Goal: Task Accomplishment & Management: Use online tool/utility

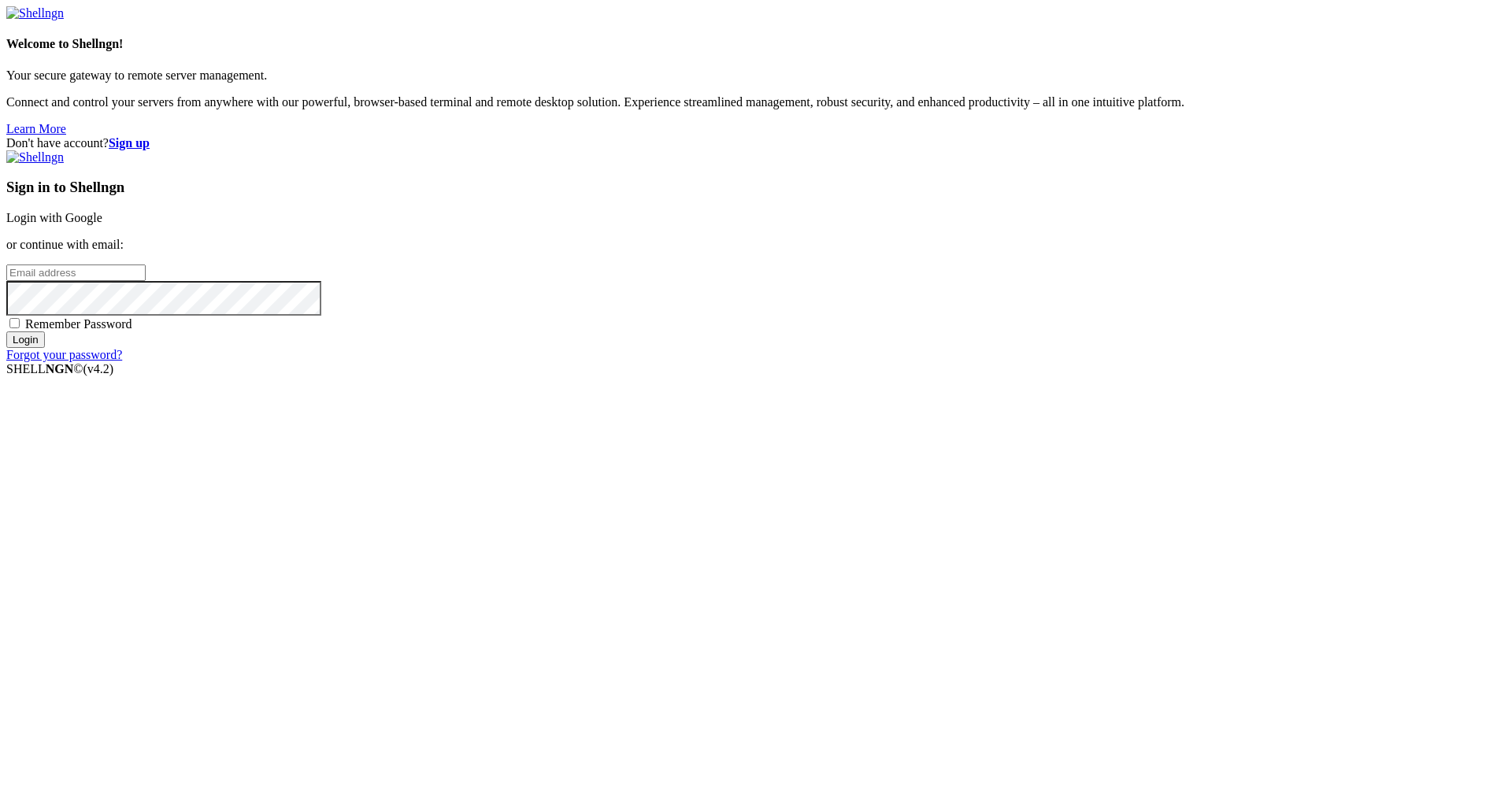
type input "[EMAIL_ADDRESS][DOMAIN_NAME]"
click at [45, 348] on input "Login" at bounding box center [24, 339] width 38 height 17
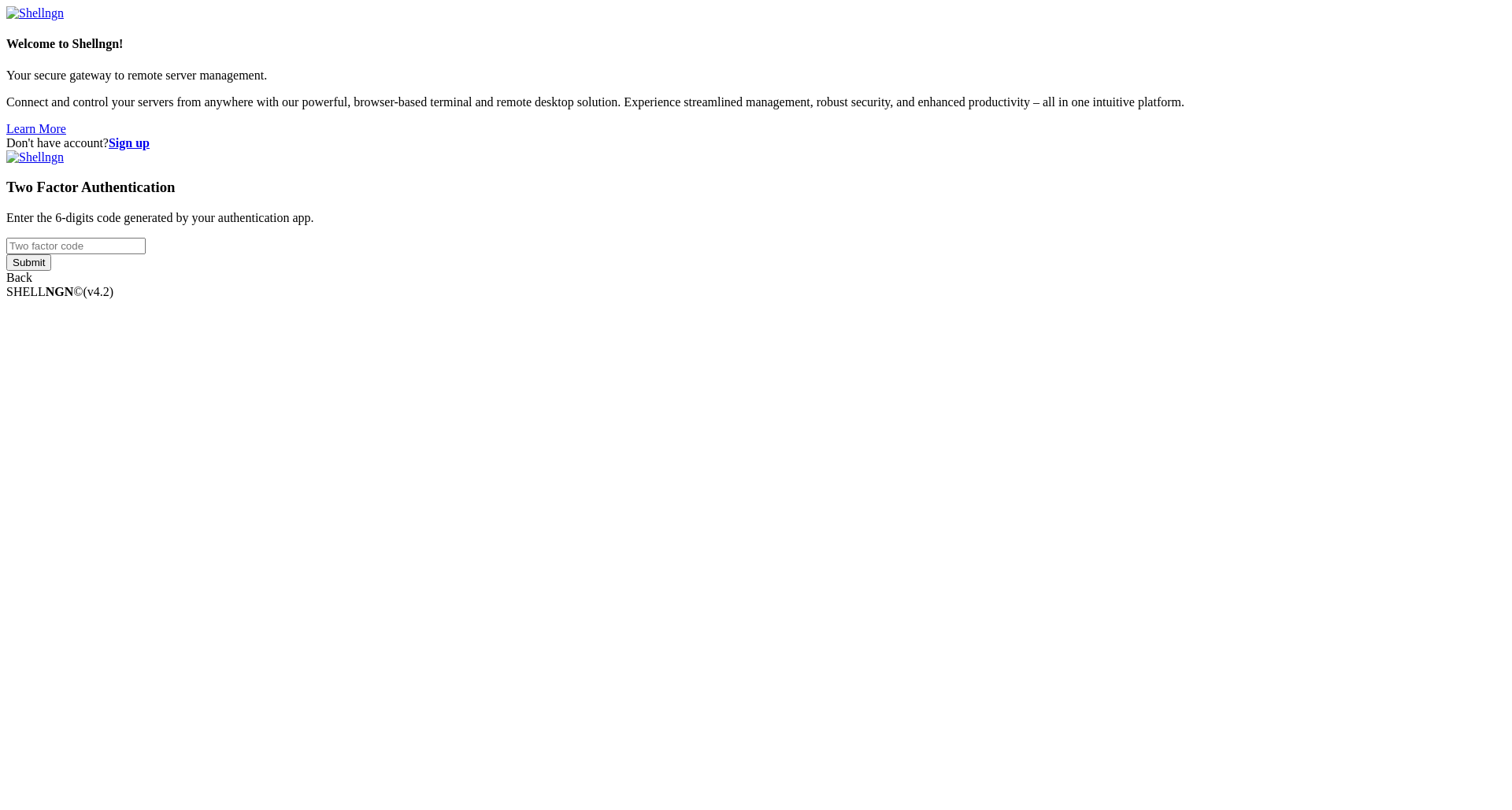
click at [146, 254] on input "number" at bounding box center [75, 245] width 140 height 17
type input "043920"
click at [6, 254] on input "Submit" at bounding box center [28, 262] width 45 height 17
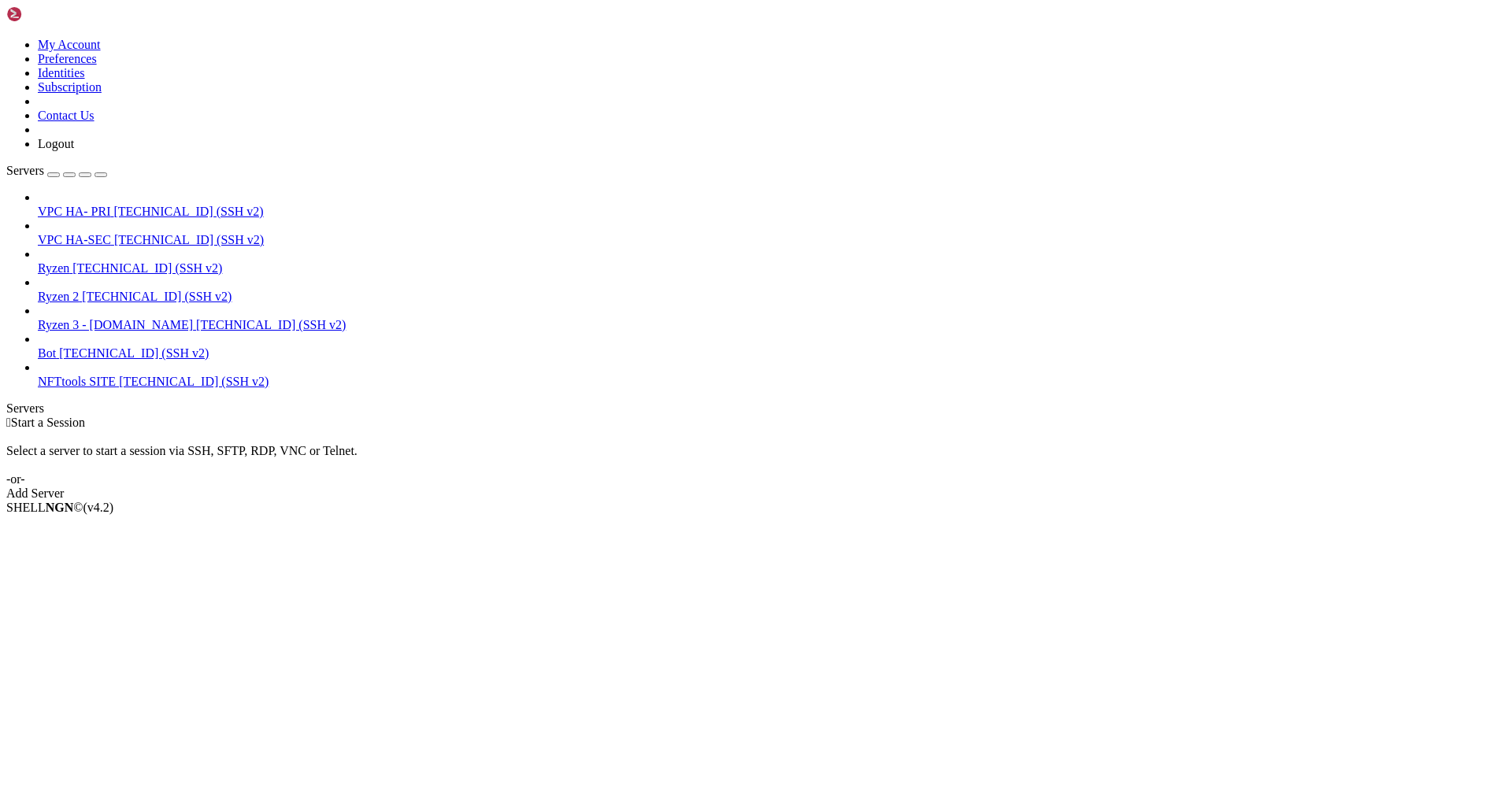
click at [56, 347] on span "Bot" at bounding box center [47, 354] width 19 height 14
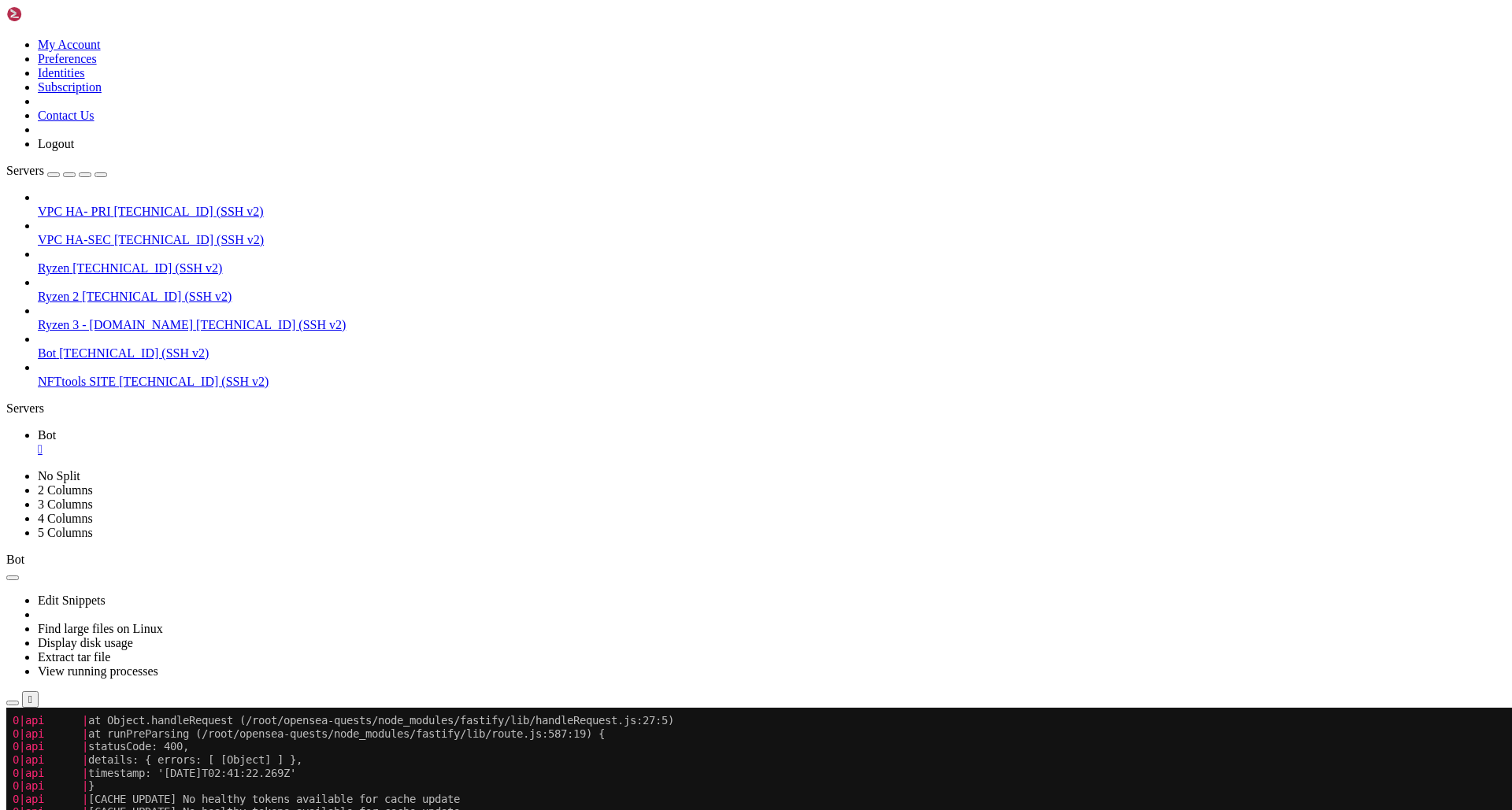
scroll to position [563, 0]
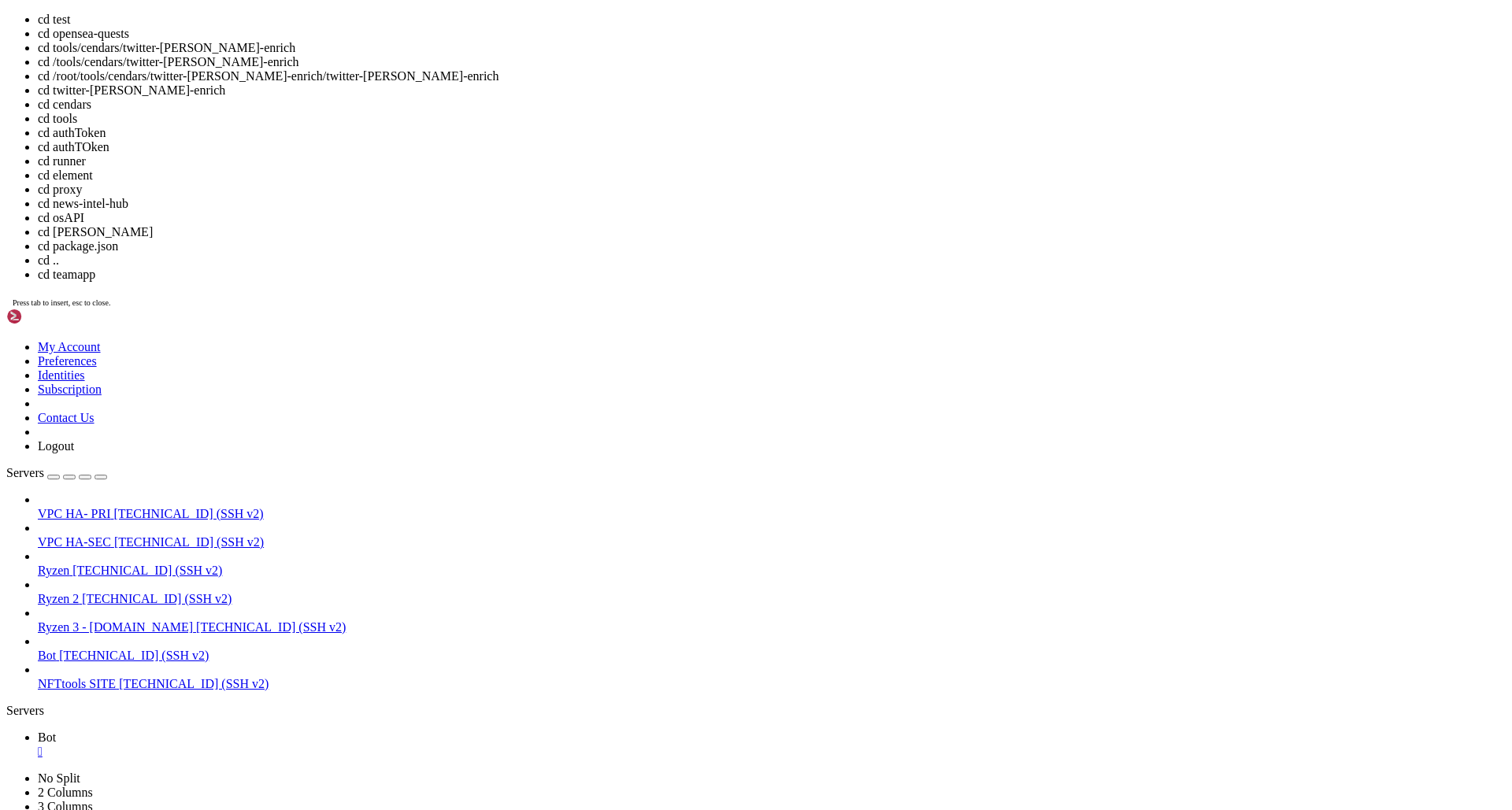
drag, startPoint x: 105, startPoint y: 1693, endPoint x: 14, endPoint y: 1693, distance: 91.0
copy span "opensea-quests"
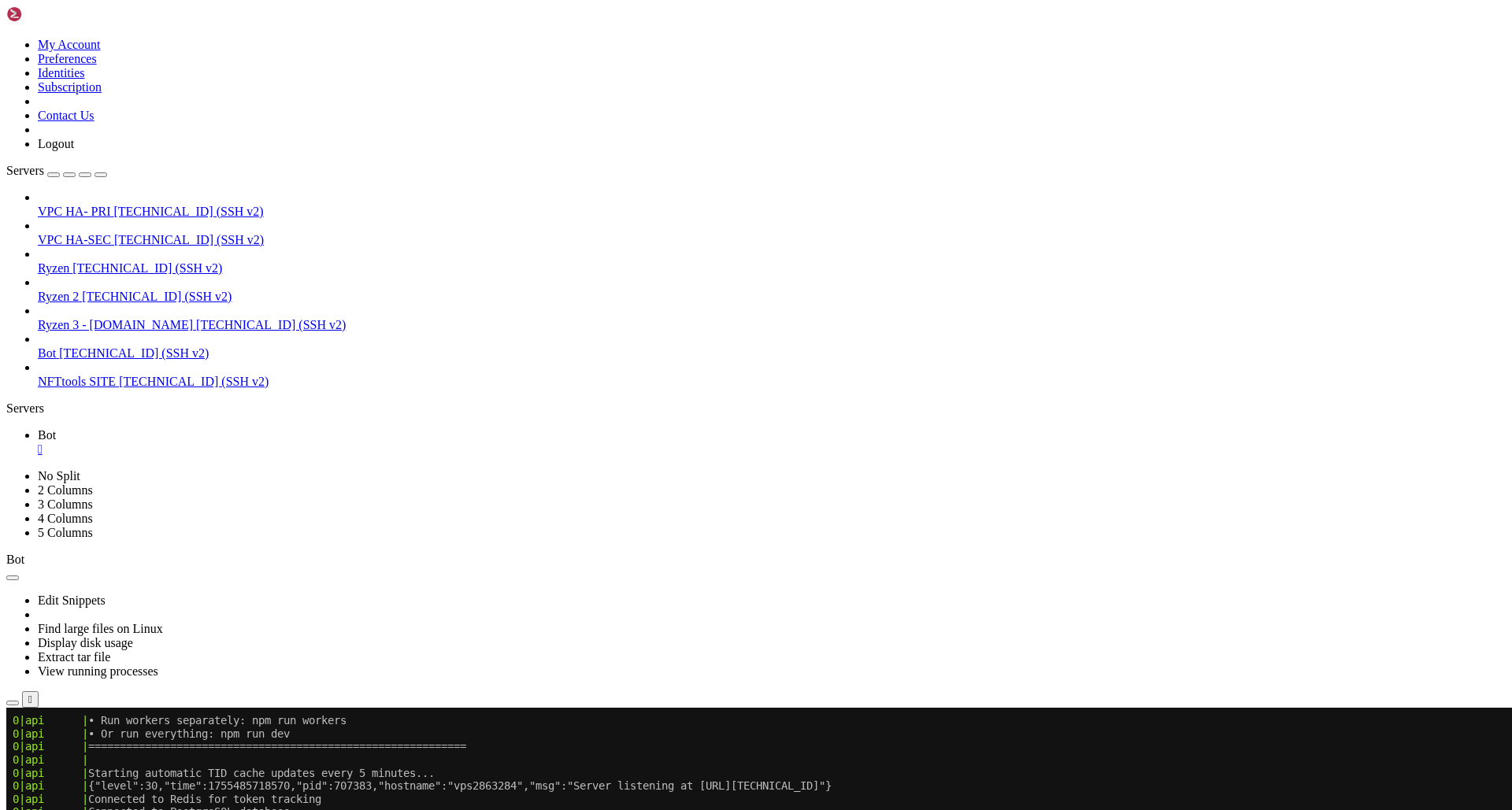
scroll to position [759, 0]
